Goal: Find contact information

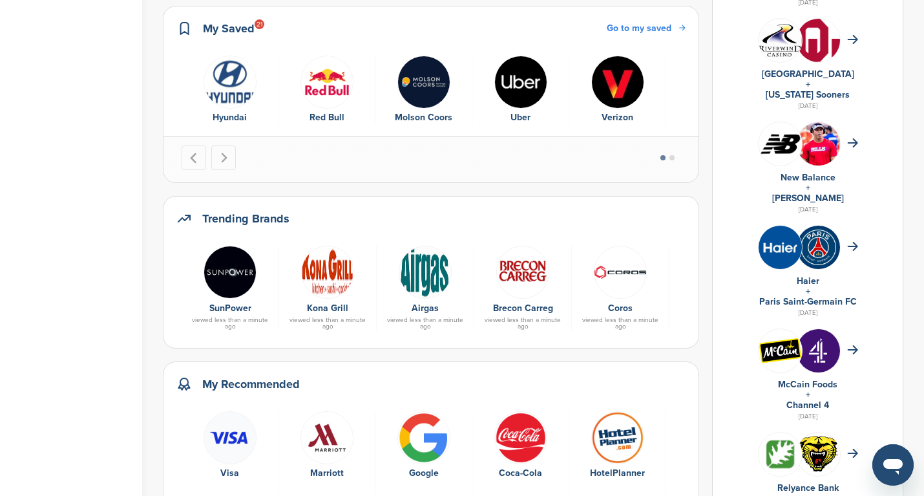
scroll to position [402, 0]
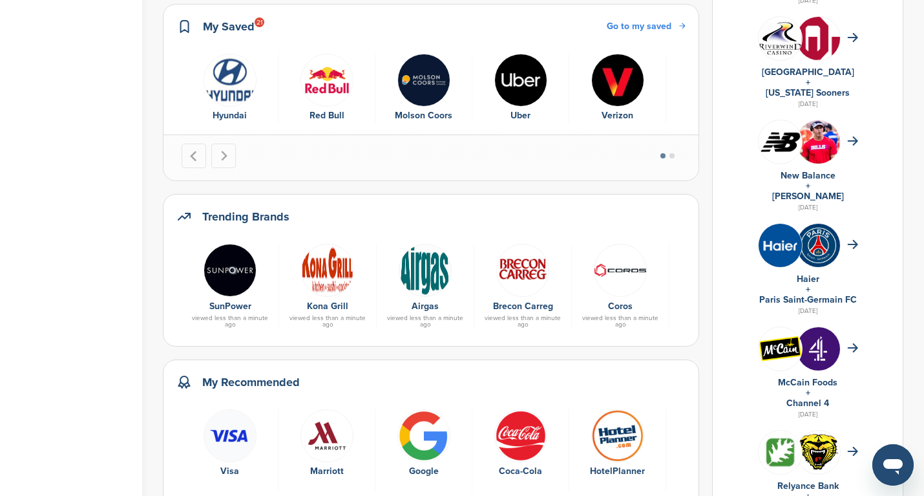
click at [422, 409] on img "3 of 10" at bounding box center [424, 435] width 53 height 53
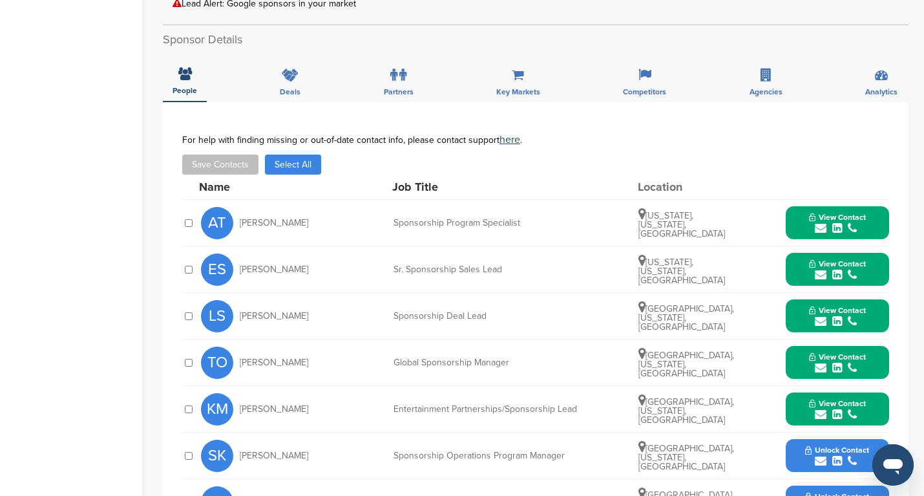
scroll to position [501, 0]
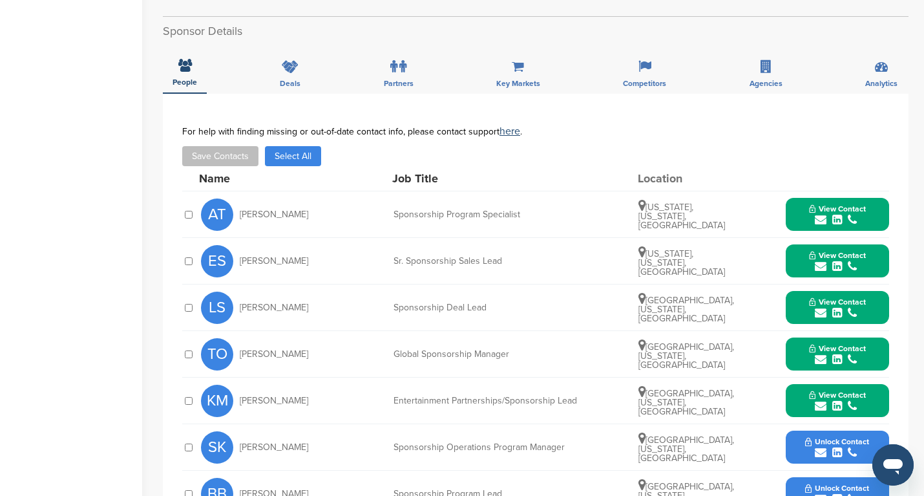
click at [846, 214] on div "submit" at bounding box center [837, 220] width 57 height 12
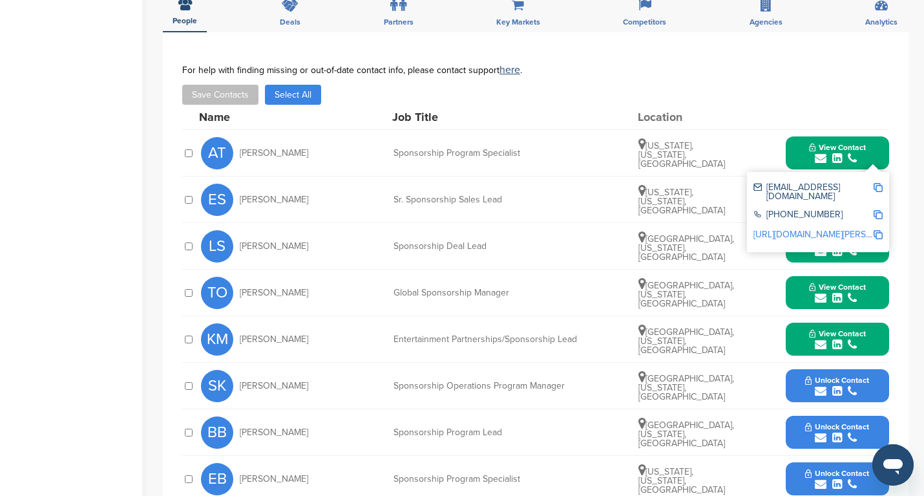
scroll to position [568, 0]
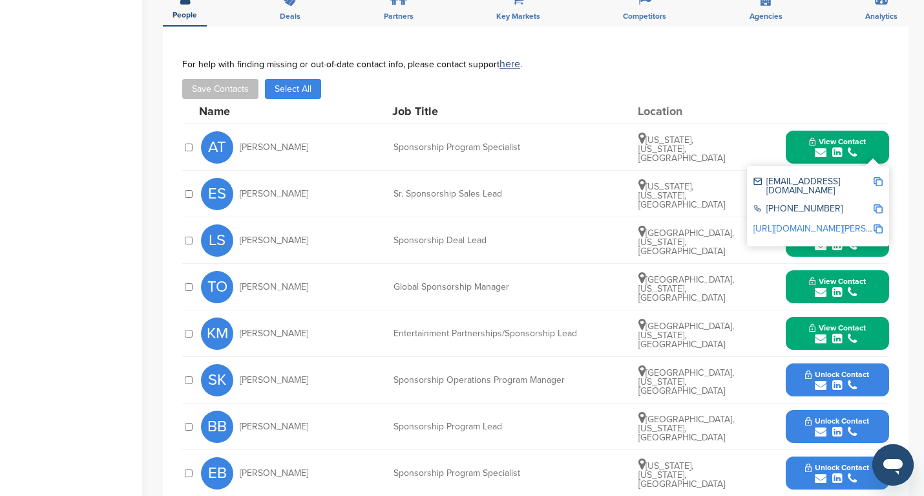
click at [844, 92] on div "Save Contacts Select All" at bounding box center [535, 89] width 707 height 20
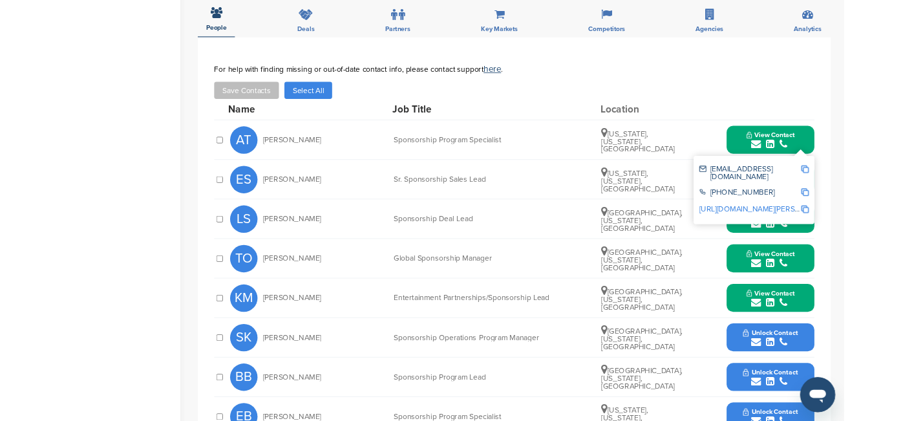
scroll to position [551, 0]
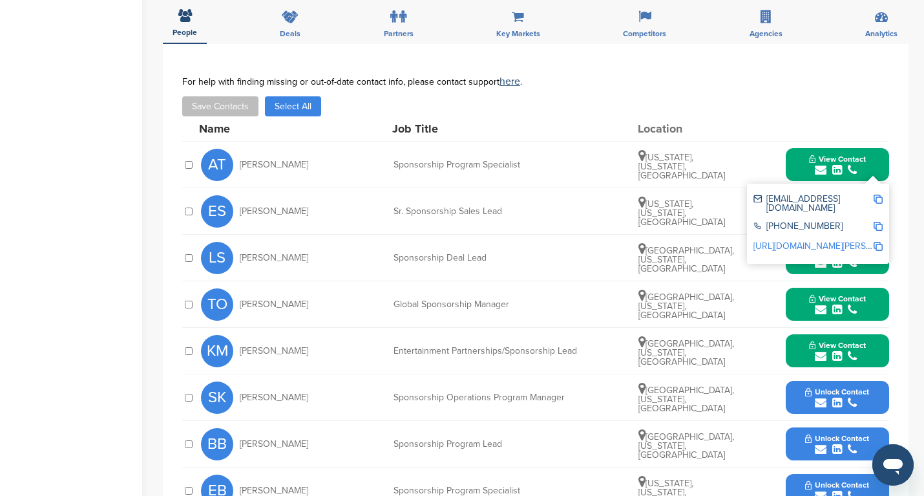
drag, startPoint x: 838, startPoint y: 218, endPoint x: 772, endPoint y: 219, distance: 65.9
click at [772, 222] on div "+1 650-253-0000" at bounding box center [814, 227] width 120 height 11
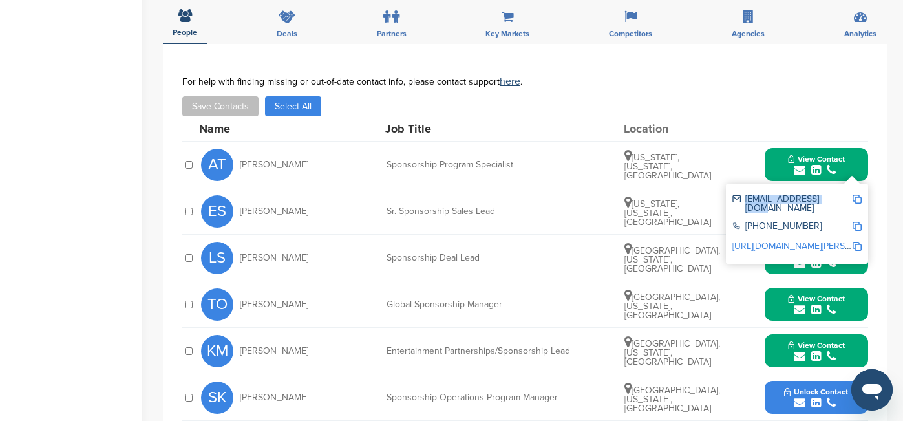
drag, startPoint x: 834, startPoint y: 197, endPoint x: 743, endPoint y: 200, distance: 90.6
click at [743, 200] on div "angelatu@google.com" at bounding box center [792, 204] width 120 height 18
copy div "angelatu@google.com"
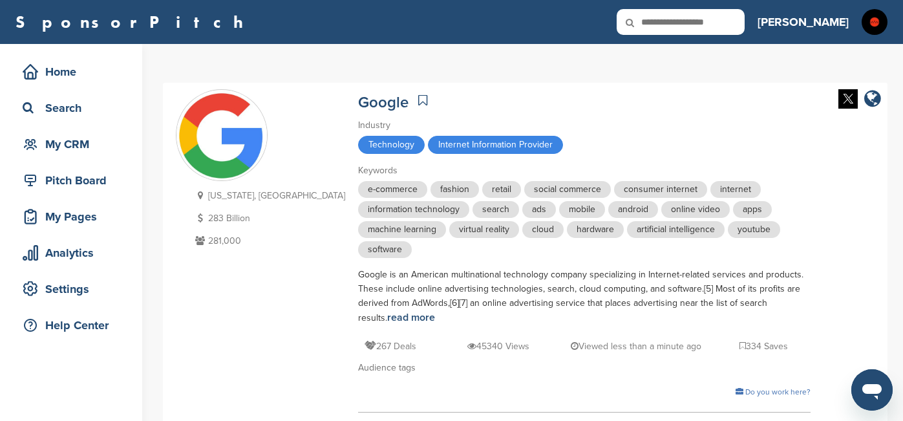
scroll to position [0, 0]
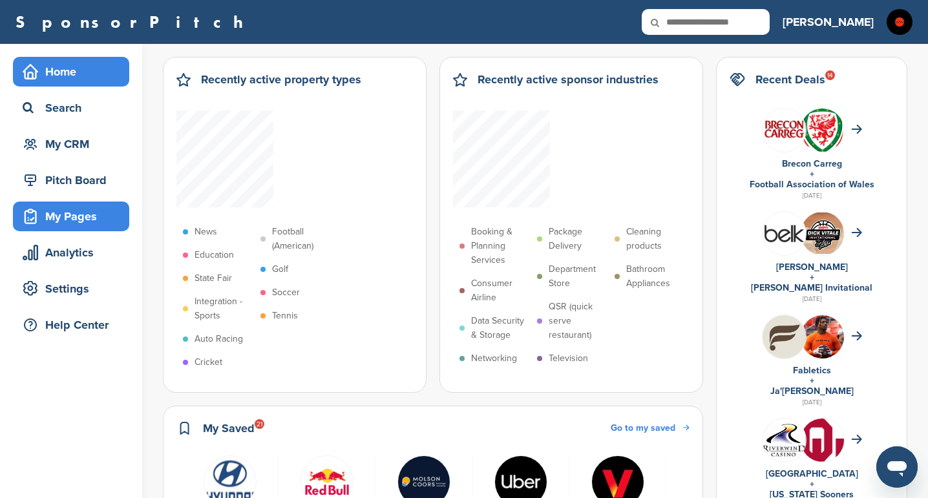
click at [74, 215] on div "My Pages" at bounding box center [74, 216] width 110 height 23
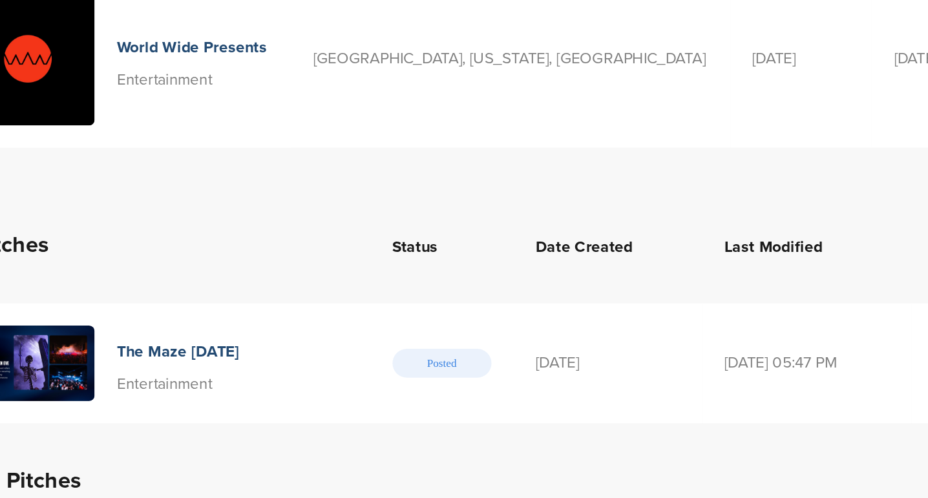
scroll to position [28, 0]
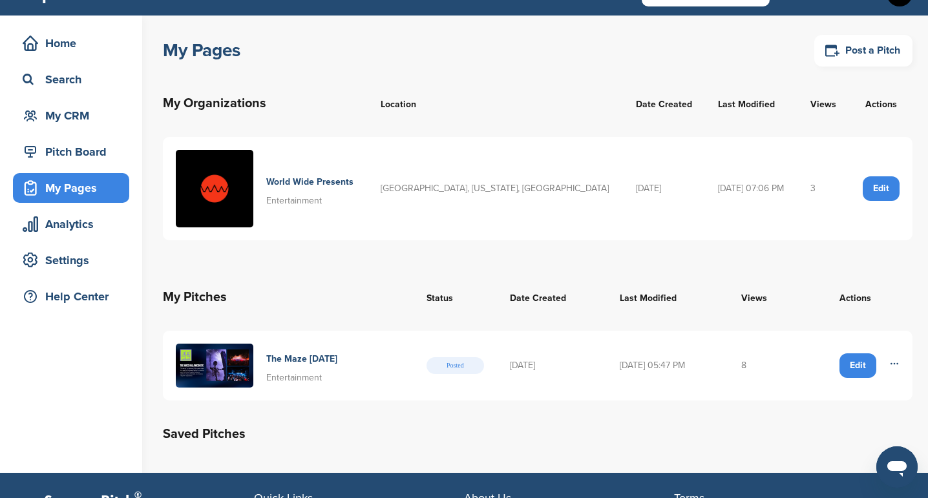
click at [307, 359] on h4 "The Maze Halloween" at bounding box center [301, 359] width 71 height 14
